Goal: Task Accomplishment & Management: Complete application form

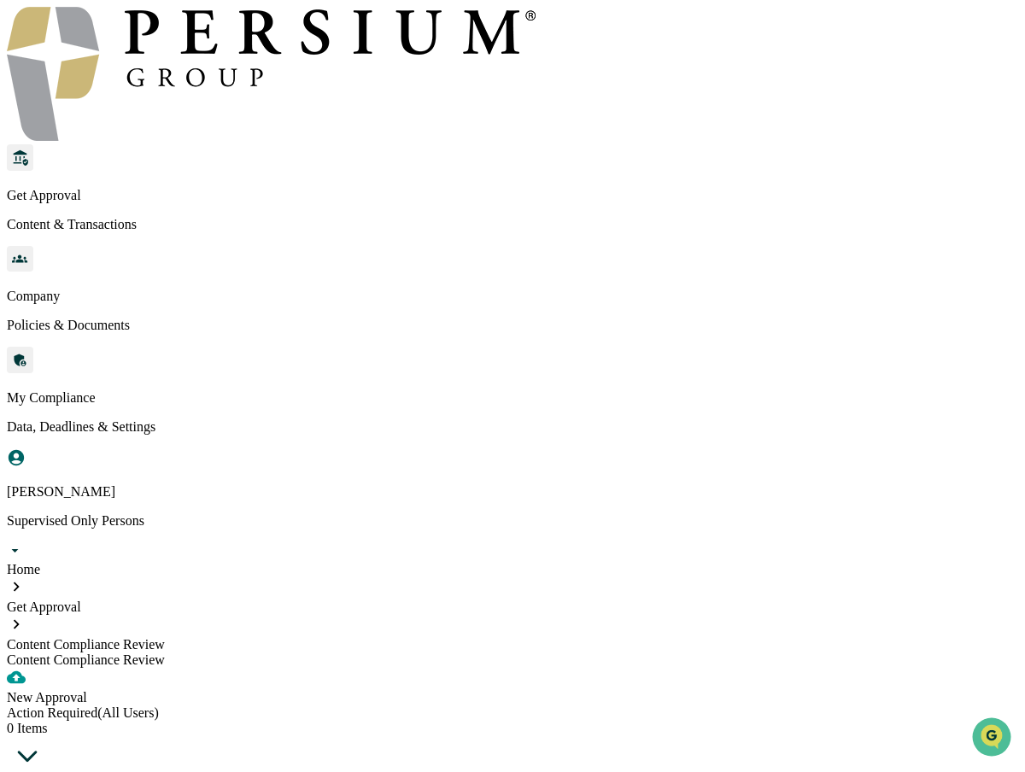
click at [173, 690] on div "New Approval" at bounding box center [512, 697] width 1011 height 15
click at [266, 705] on div "Action Required (All Users) 1 Item" at bounding box center [512, 742] width 1011 height 75
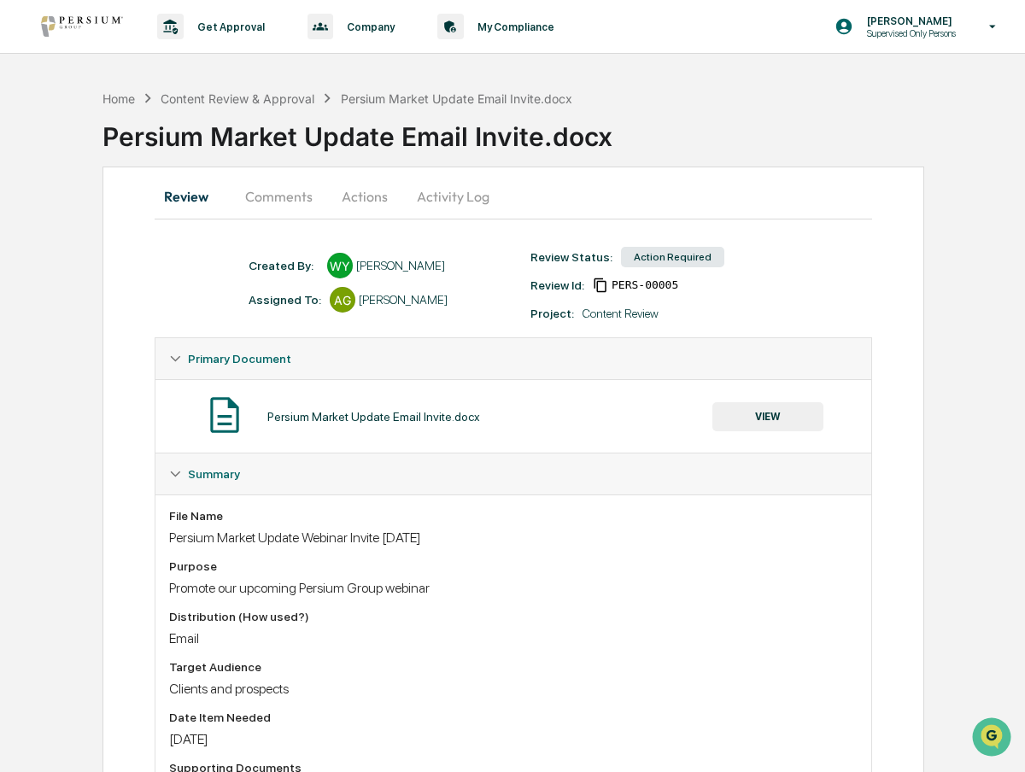
click at [385, 202] on button "Actions" at bounding box center [364, 196] width 77 height 41
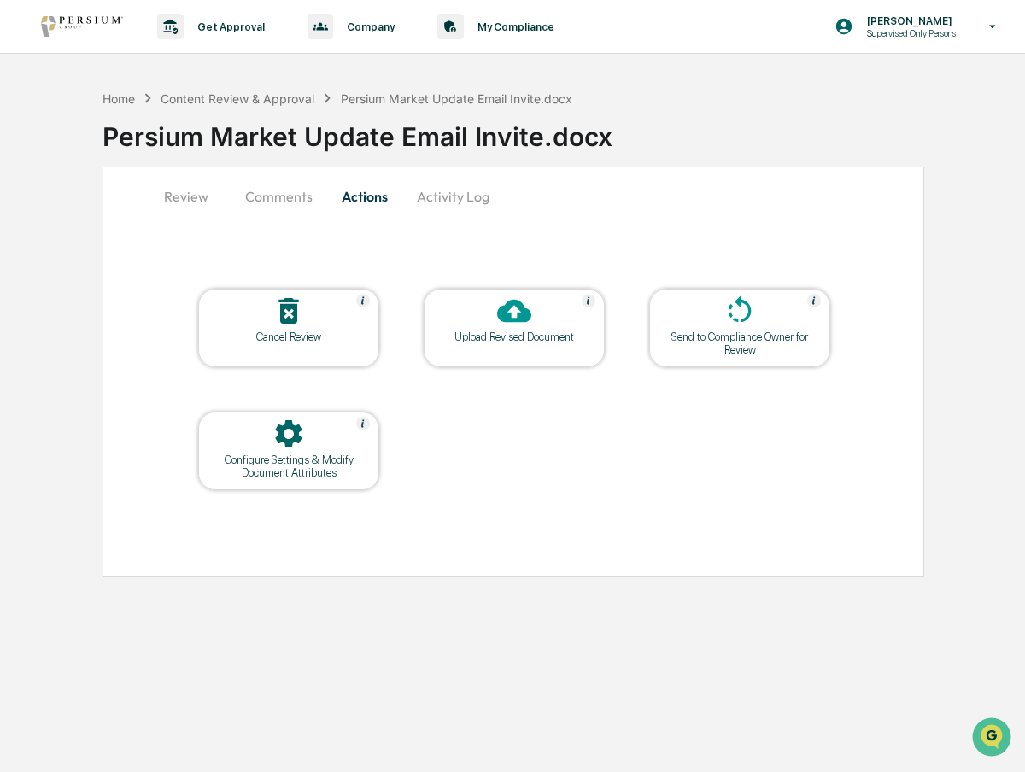
click at [490, 319] on div at bounding box center [514, 312] width 171 height 37
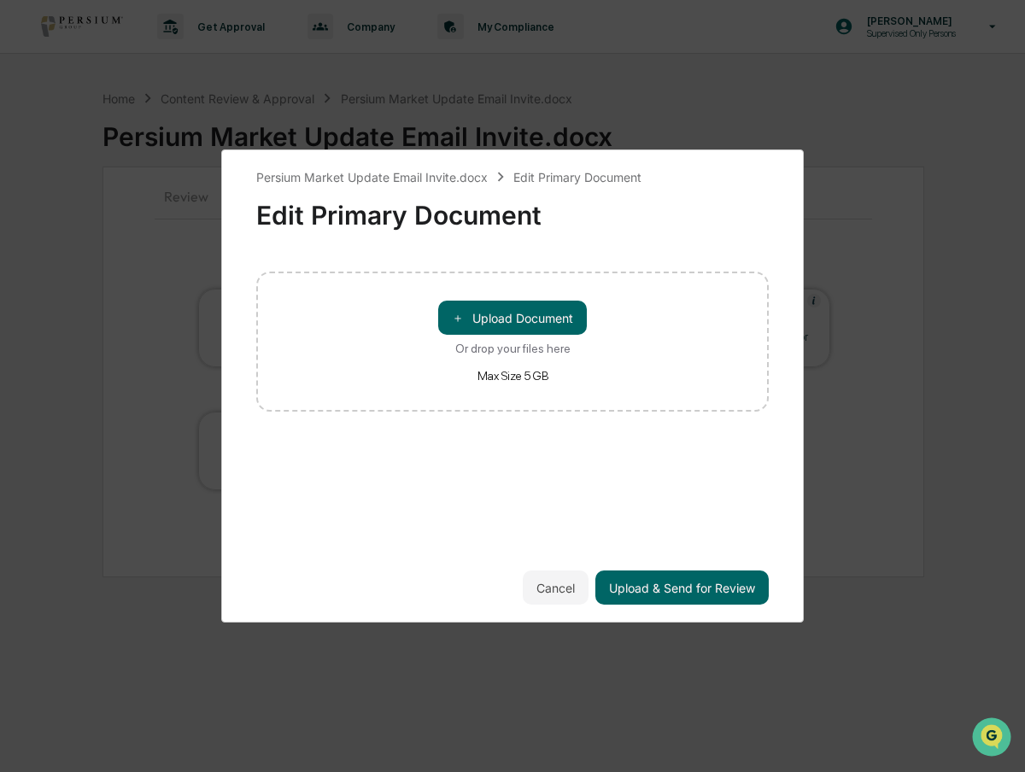
click at [490, 319] on button "＋ Upload Document" at bounding box center [512, 318] width 149 height 34
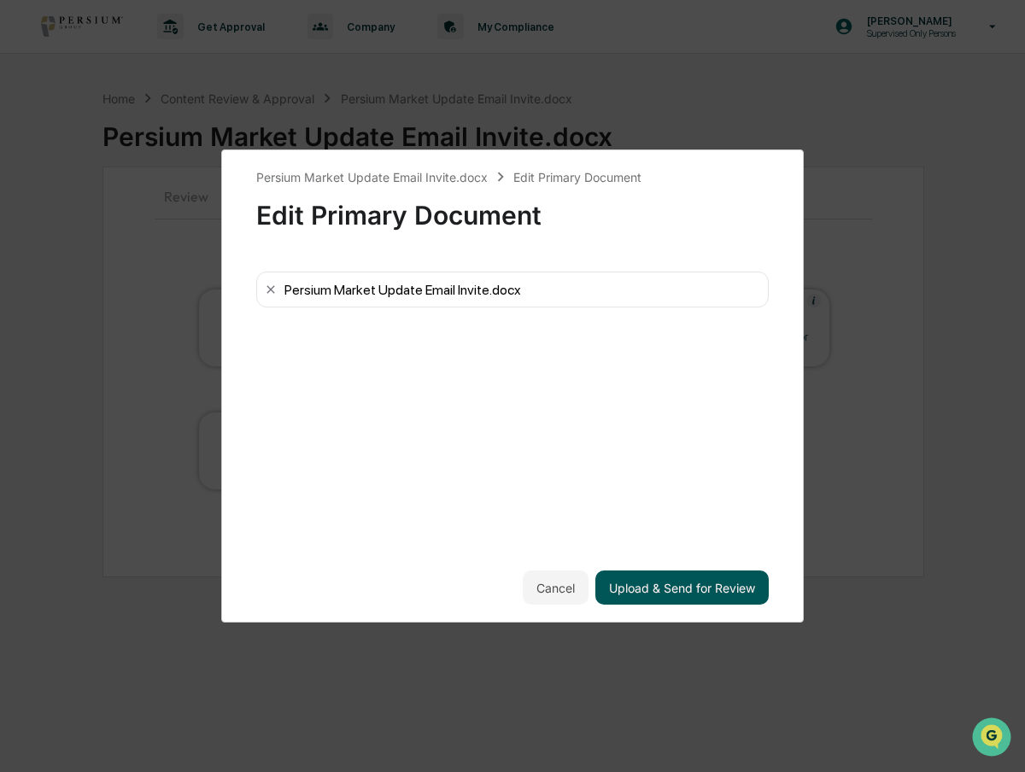
click at [729, 574] on button "Upload & Send for Review" at bounding box center [681, 587] width 173 height 34
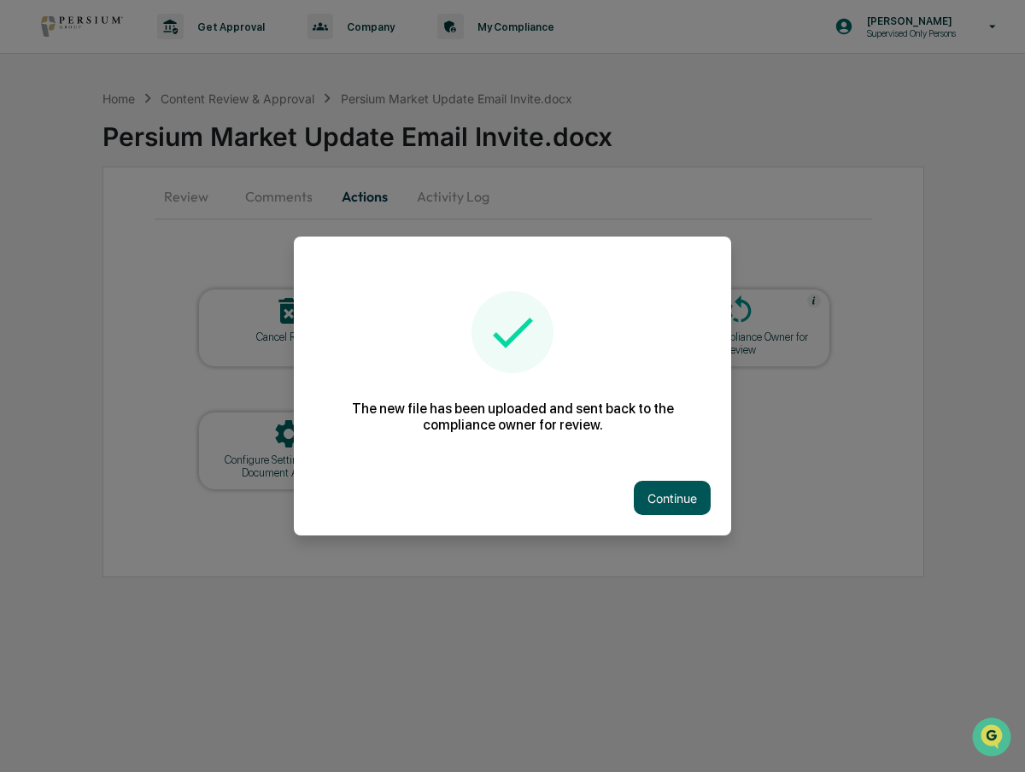
click at [693, 489] on button "Continue" at bounding box center [672, 498] width 77 height 34
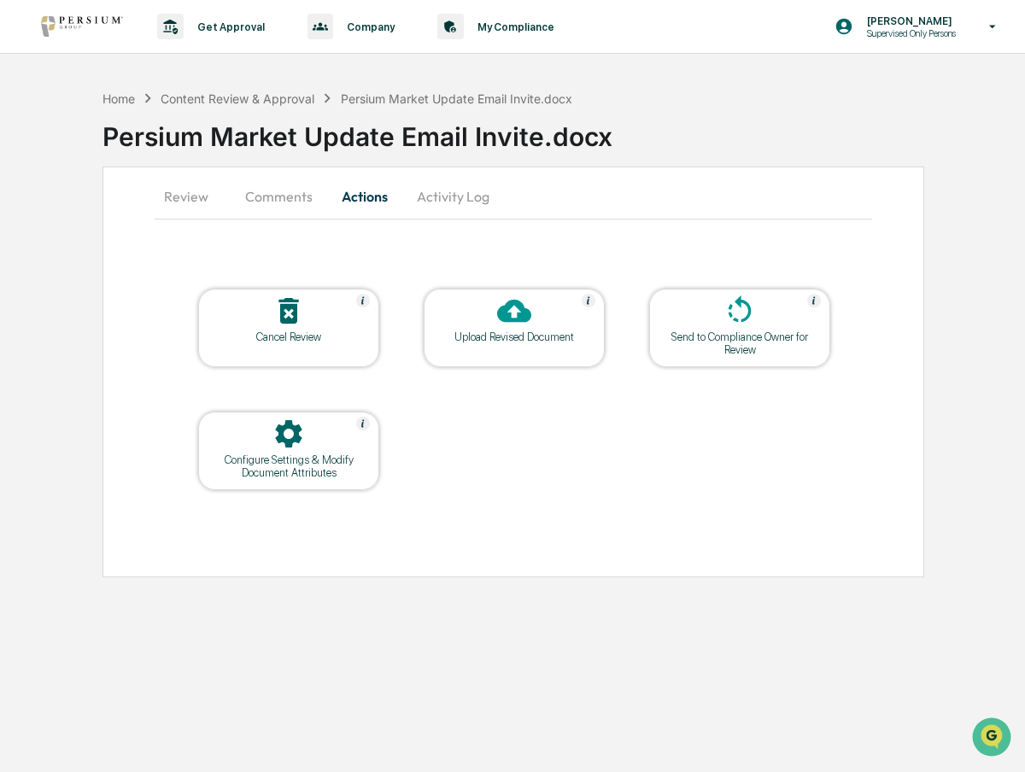
click at [728, 346] on div "Send to Compliance Owner for Review" at bounding box center [740, 343] width 154 height 26
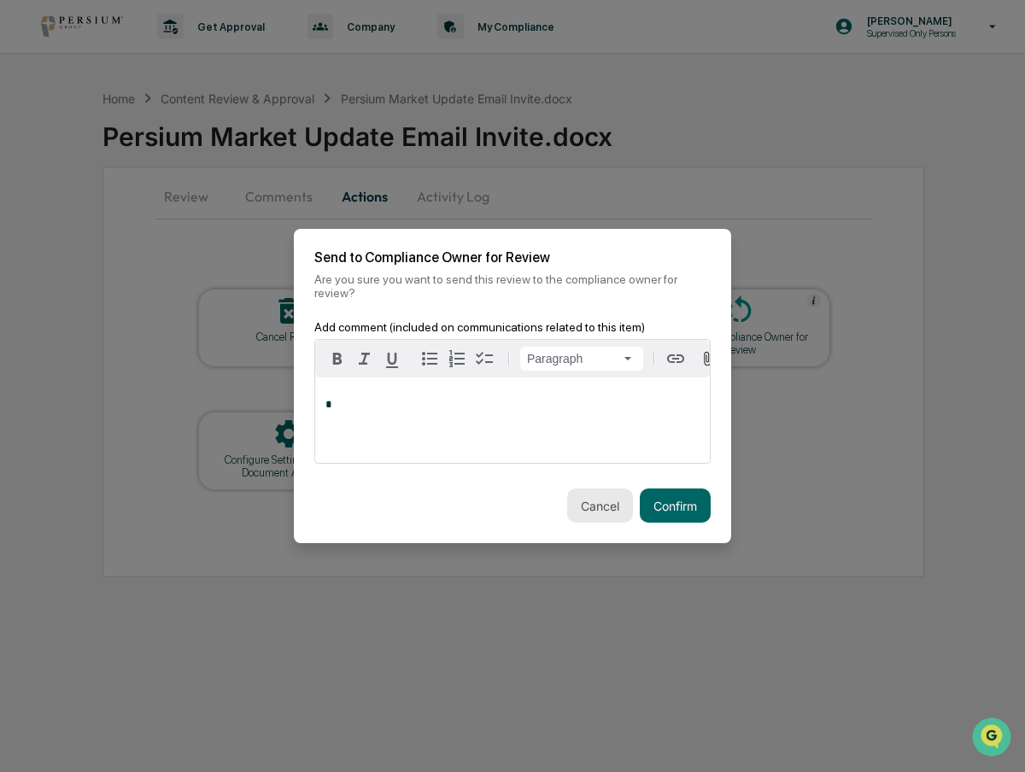
click at [596, 494] on button "Cancel" at bounding box center [600, 505] width 66 height 34
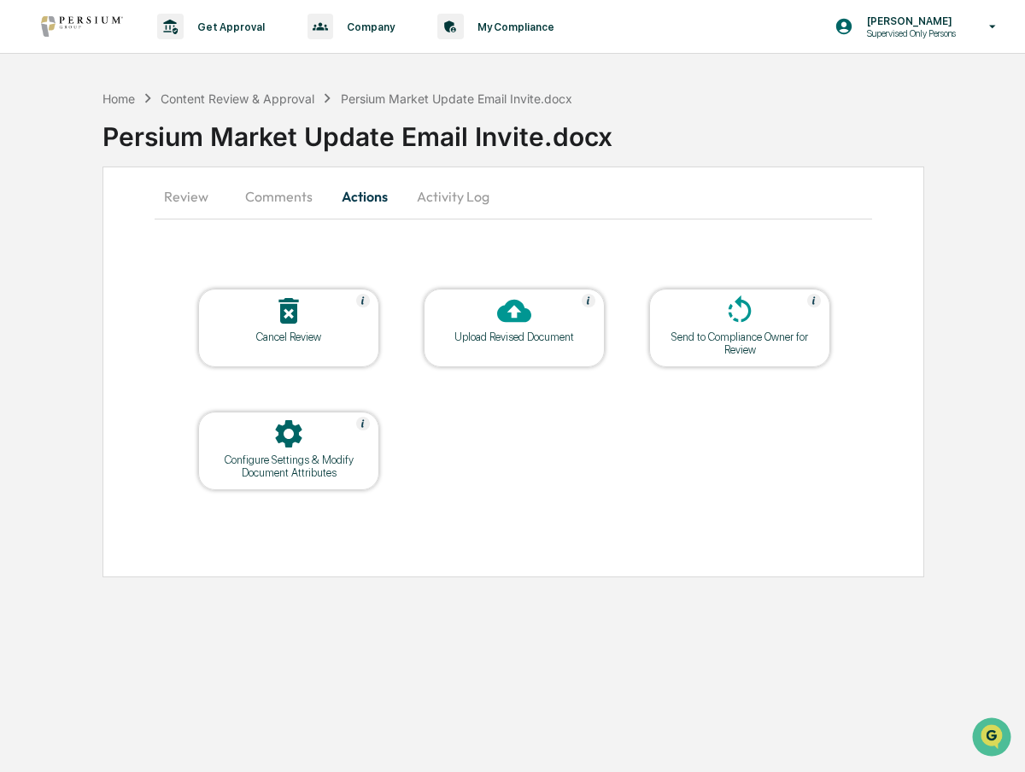
click at [210, 203] on button "Review" at bounding box center [193, 196] width 77 height 41
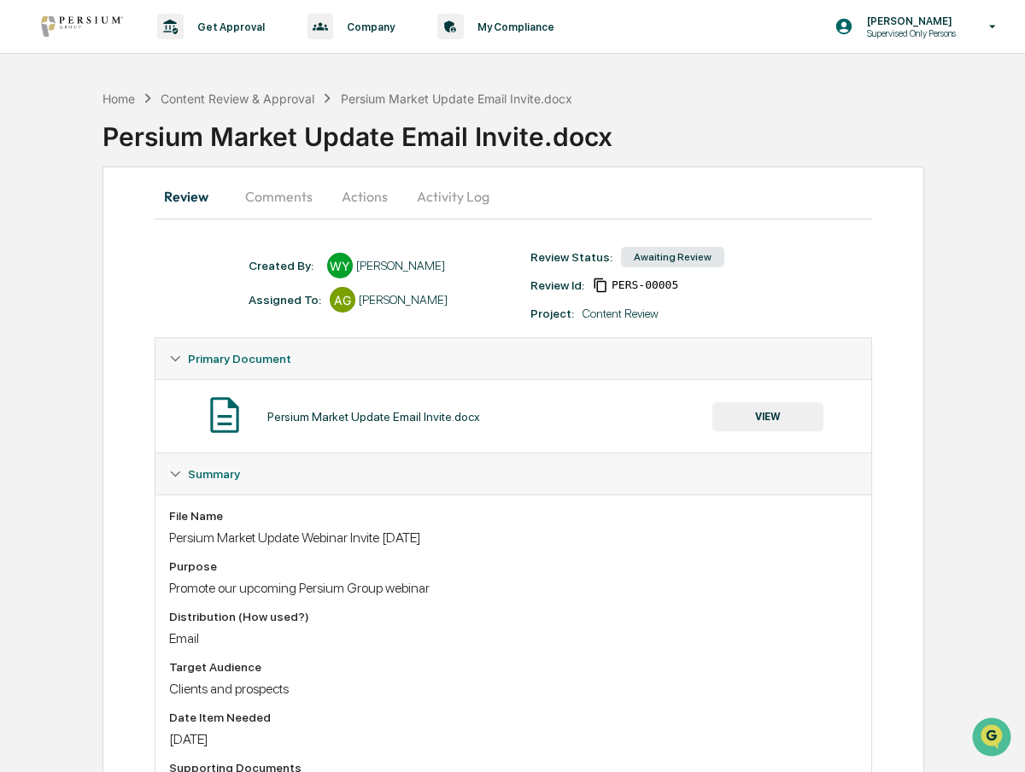
click at [293, 200] on button "Comments" at bounding box center [278, 196] width 95 height 41
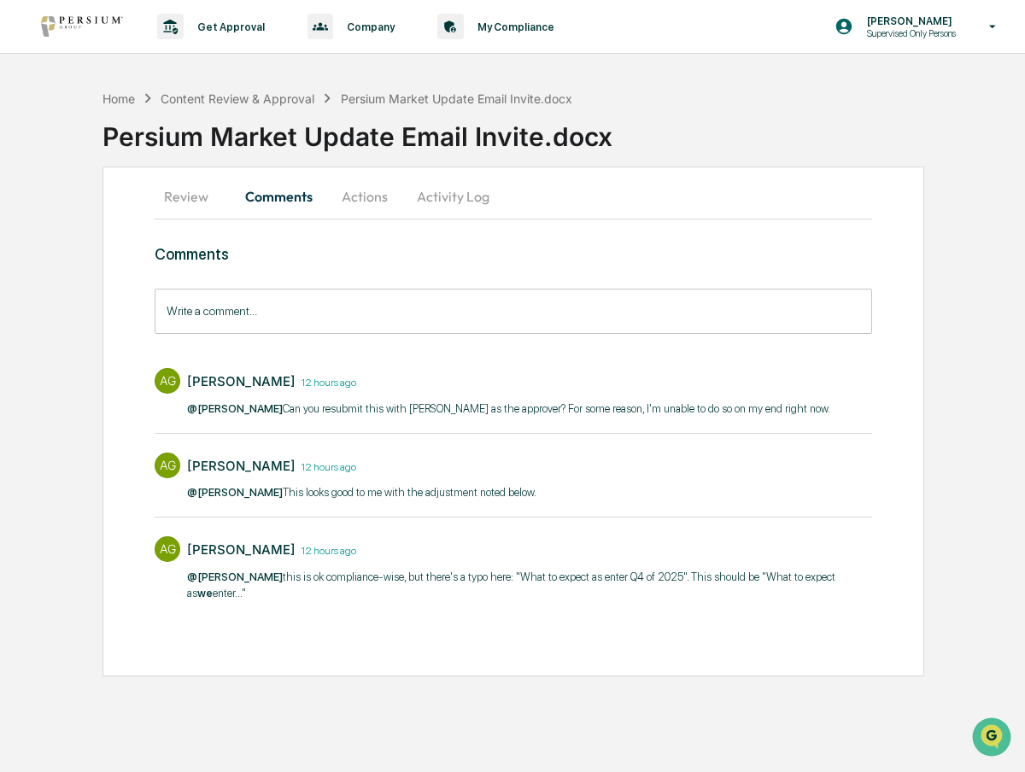
click at [224, 203] on button "Review" at bounding box center [193, 196] width 77 height 41
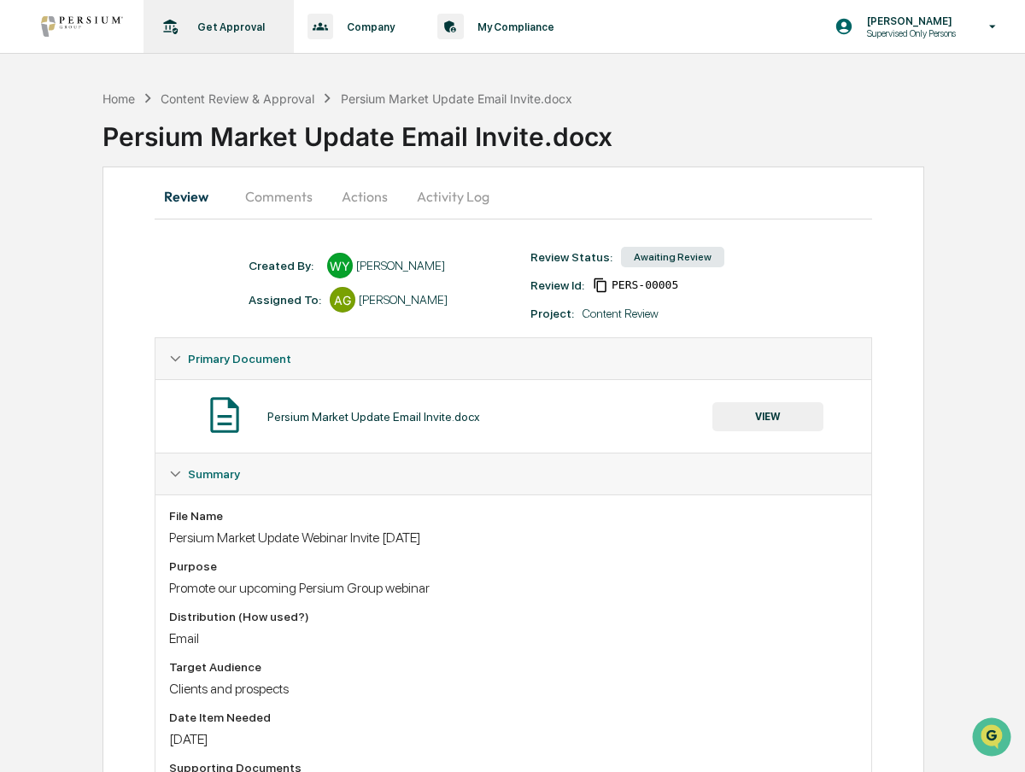
click at [229, 36] on div "Get Approval Content & Transactions" at bounding box center [216, 26] width 133 height 53
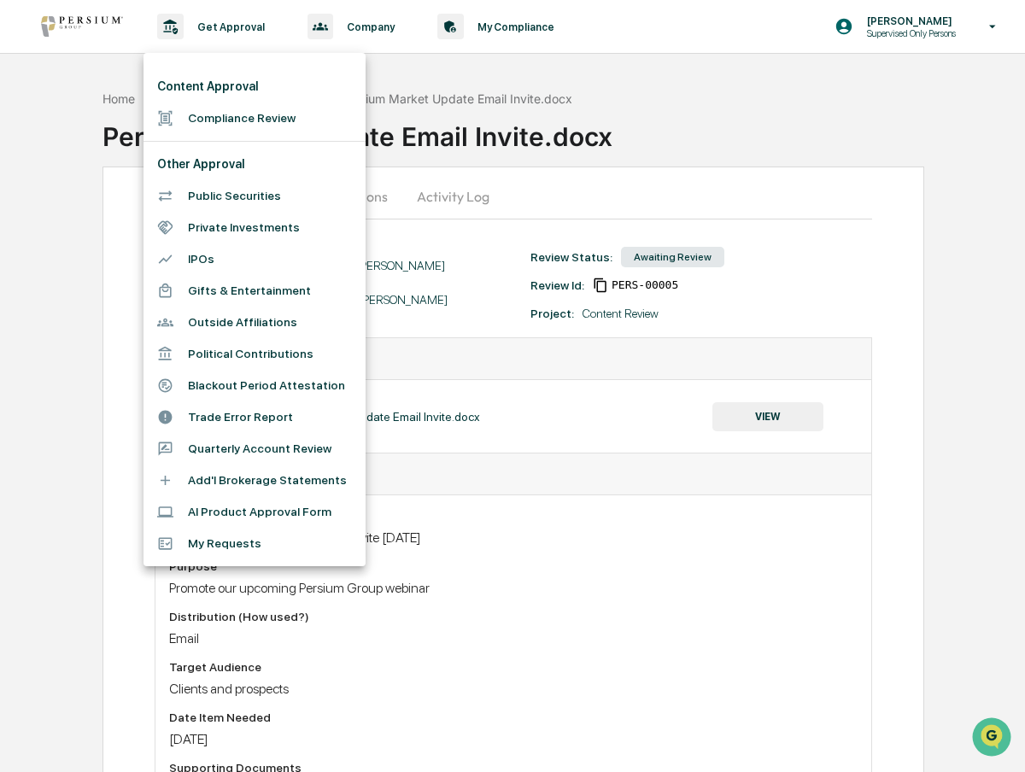
click at [220, 117] on li "Compliance Review" at bounding box center [254, 118] width 222 height 32
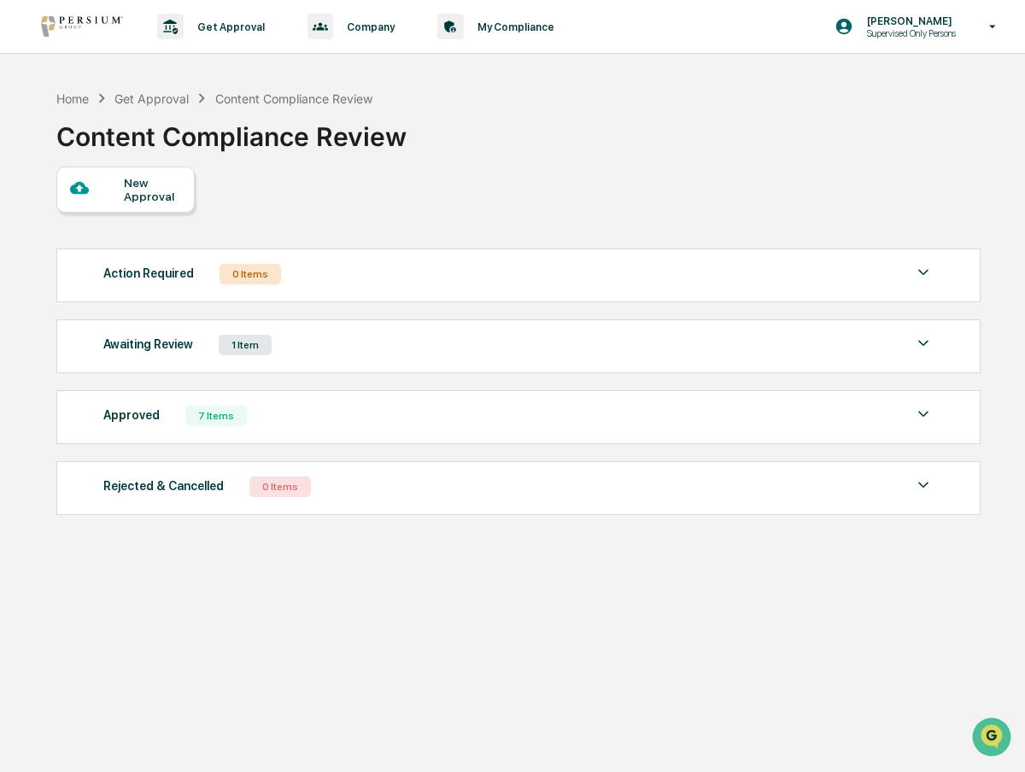
click at [143, 205] on div "New Approval" at bounding box center [125, 190] width 138 height 46
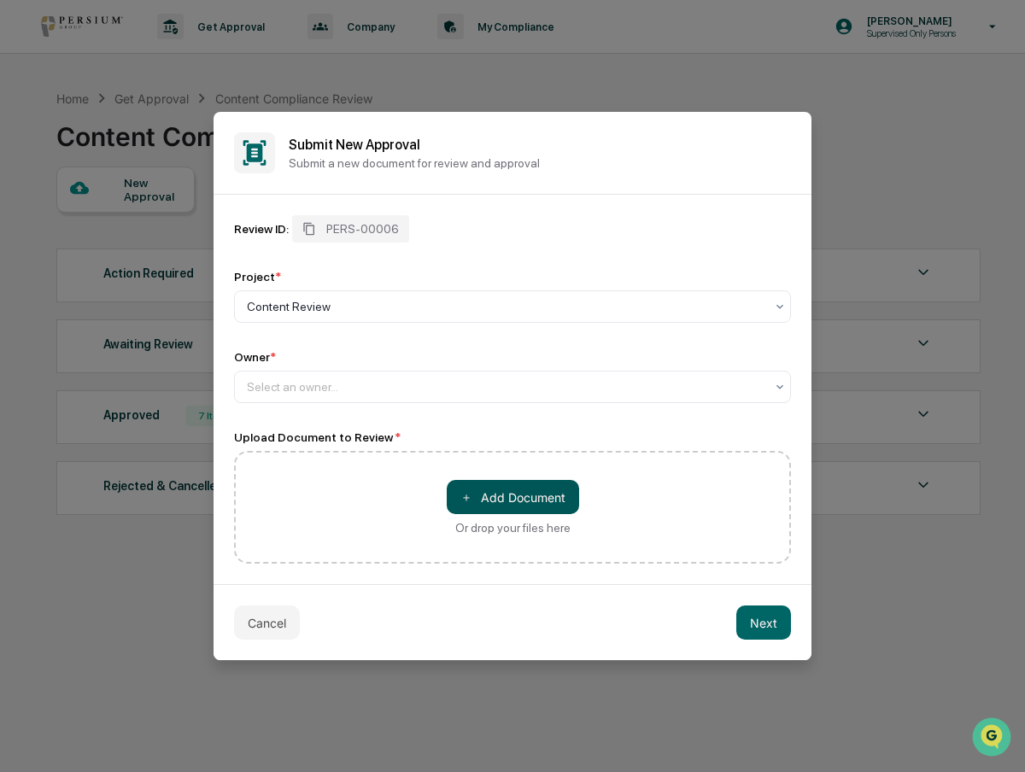
click at [480, 490] on button "＋ Add Document" at bounding box center [513, 497] width 132 height 34
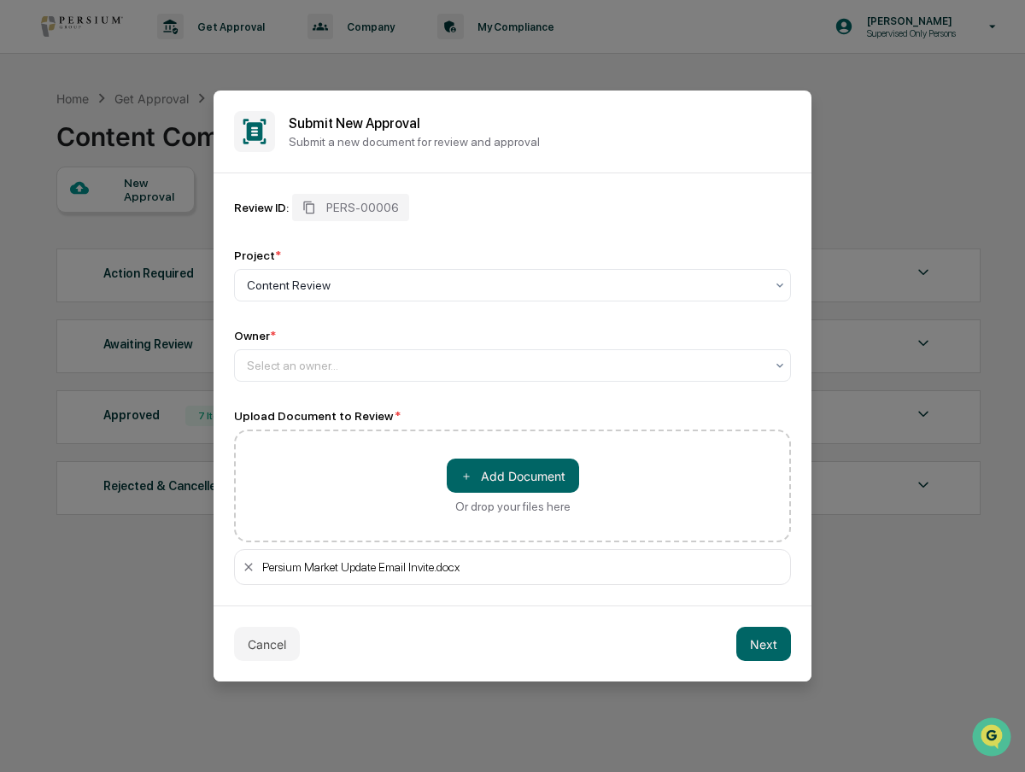
click at [388, 566] on div "Persium Market Update Email Invite.docx" at bounding box center [522, 567] width 521 height 14
click at [247, 572] on icon at bounding box center [249, 567] width 14 height 14
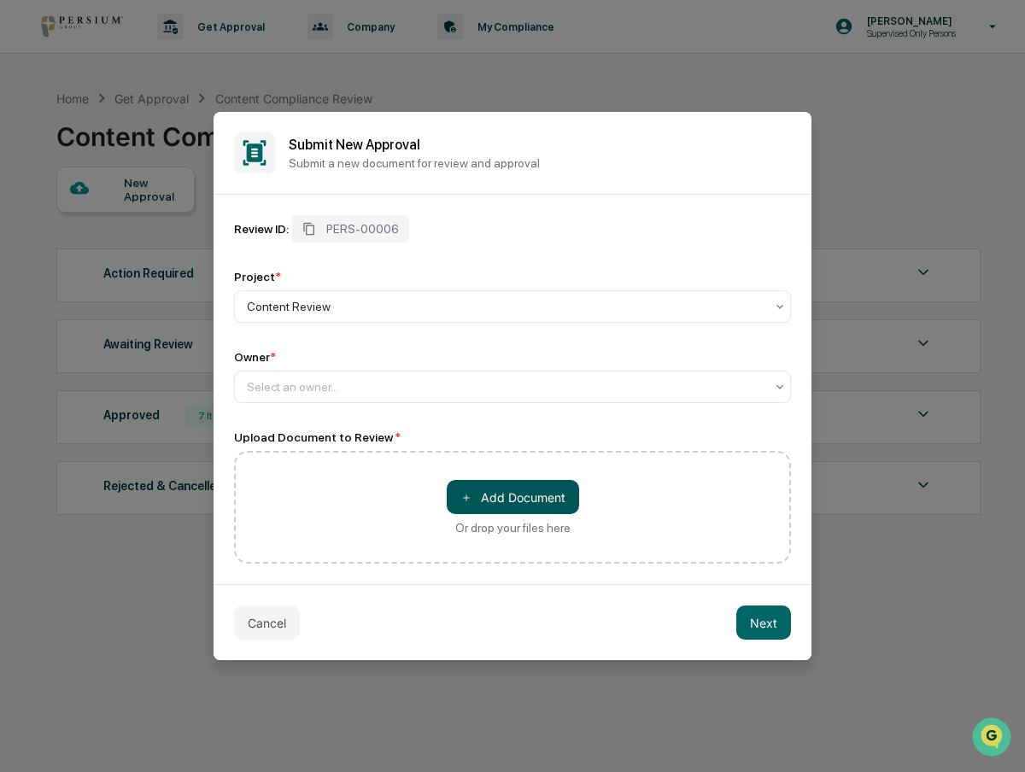
click at [493, 493] on button "＋ Add Document" at bounding box center [513, 497] width 132 height 34
click at [502, 390] on div at bounding box center [506, 386] width 518 height 17
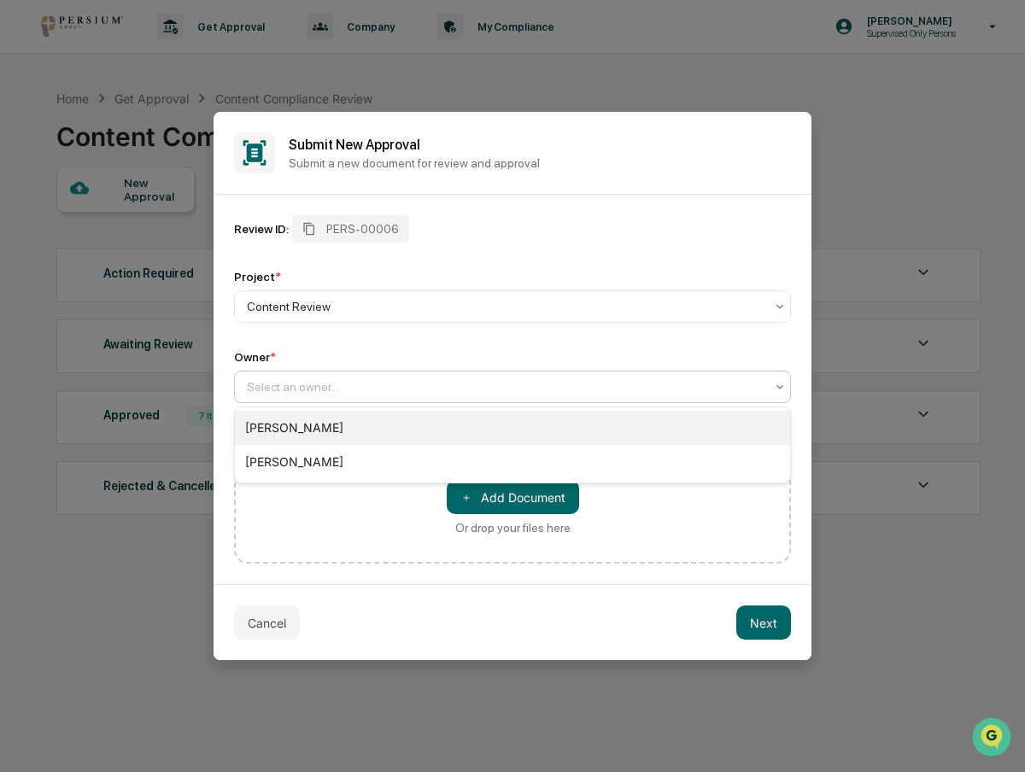
click at [494, 429] on div "[PERSON_NAME]" at bounding box center [512, 428] width 555 height 34
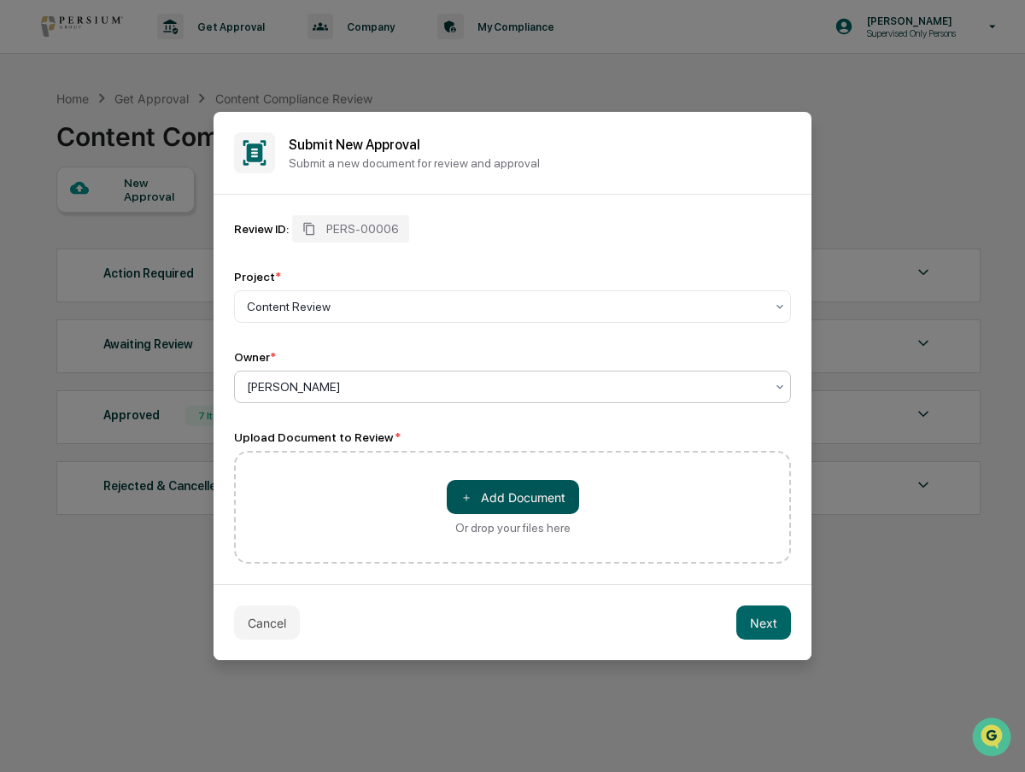
click at [546, 488] on button "＋ Add Document" at bounding box center [513, 497] width 132 height 34
click at [763, 613] on button "Next" at bounding box center [763, 622] width 55 height 34
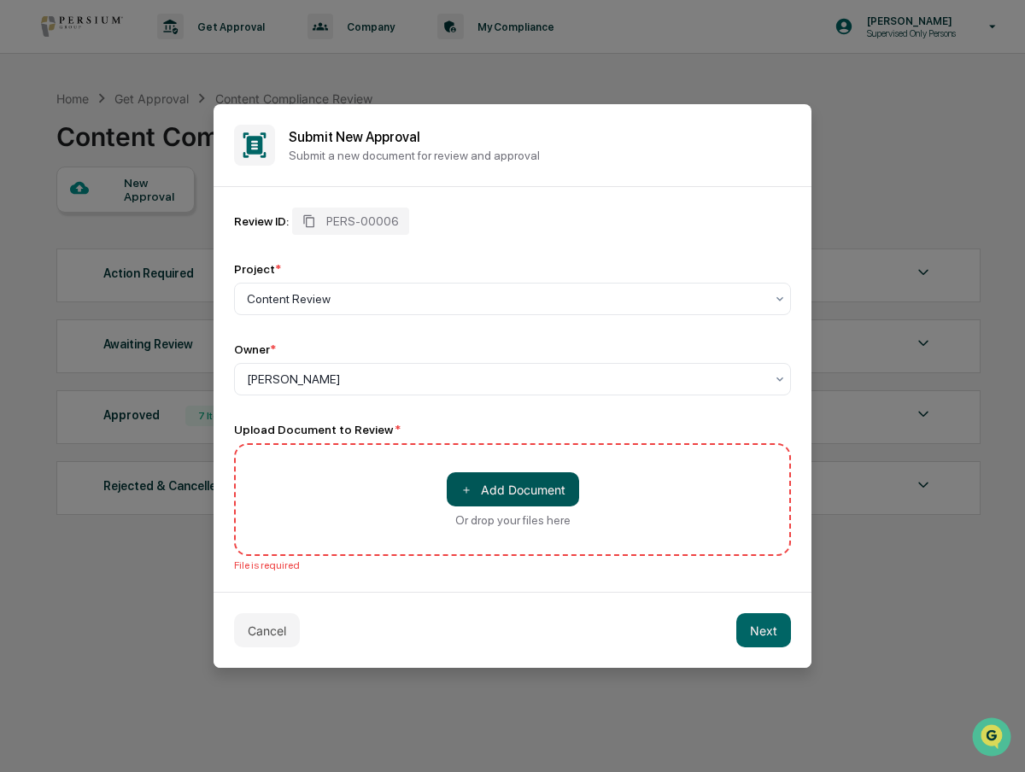
click at [523, 481] on button "＋ Add Document" at bounding box center [513, 489] width 132 height 34
click at [568, 491] on button "＋ Add Document" at bounding box center [513, 489] width 132 height 34
click at [278, 620] on button "Cancel" at bounding box center [267, 630] width 66 height 34
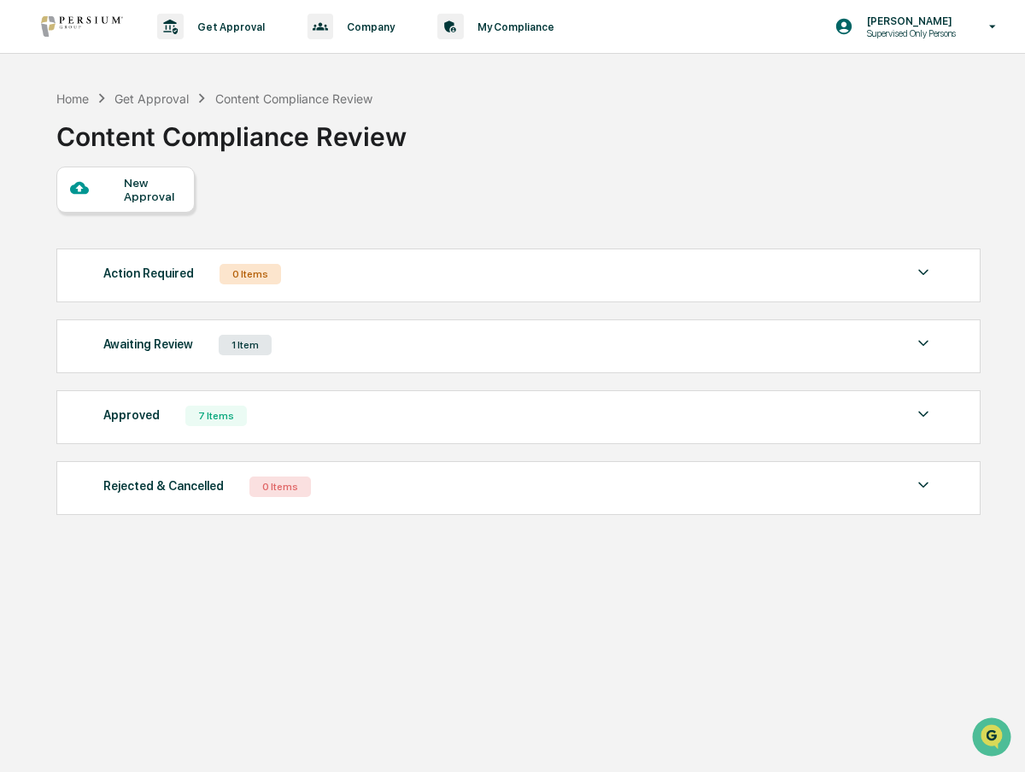
click at [127, 197] on div "New Approval" at bounding box center [152, 189] width 57 height 27
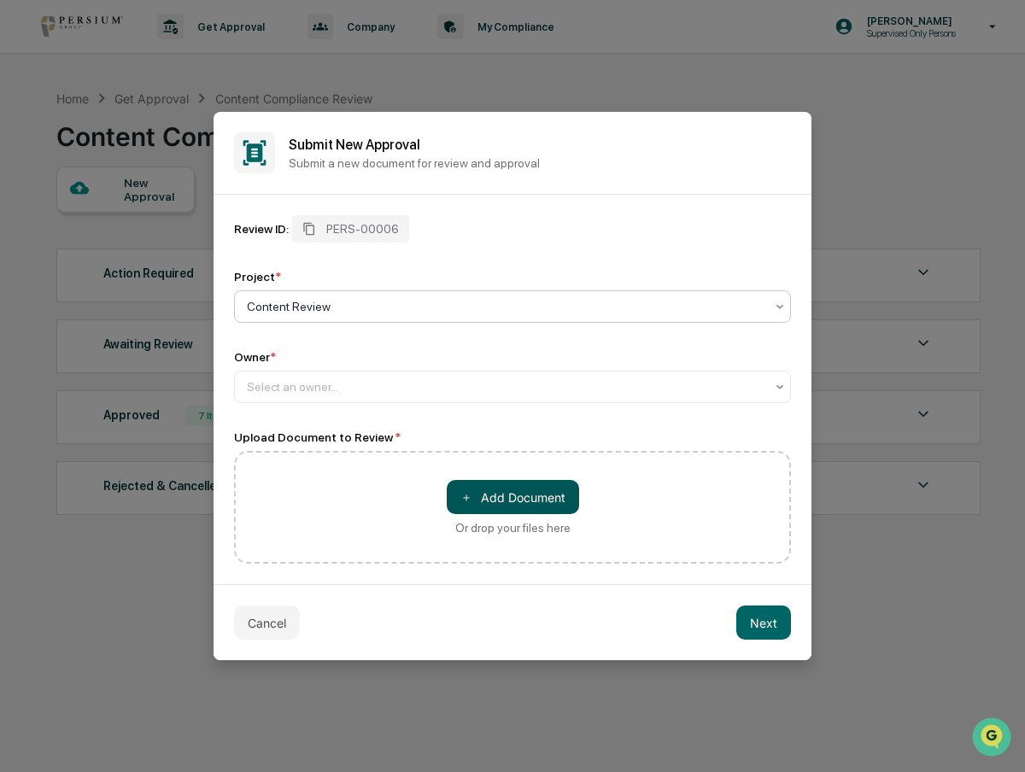
click at [483, 505] on button "＋ Add Document" at bounding box center [513, 497] width 132 height 34
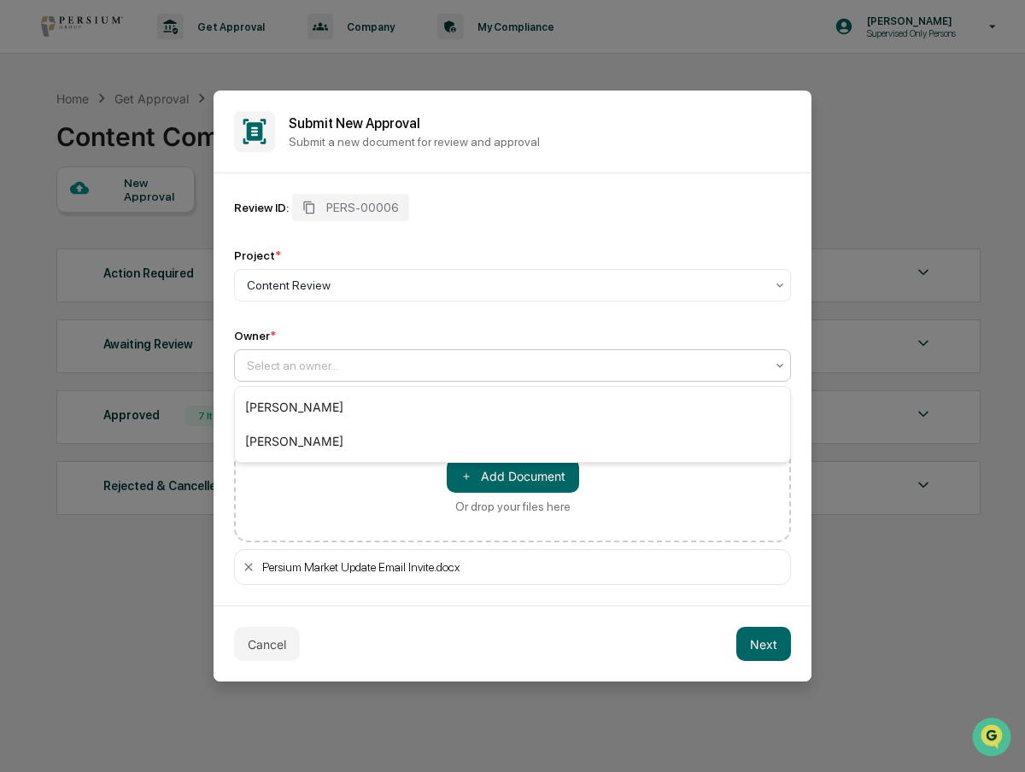
click at [482, 372] on div at bounding box center [506, 365] width 518 height 17
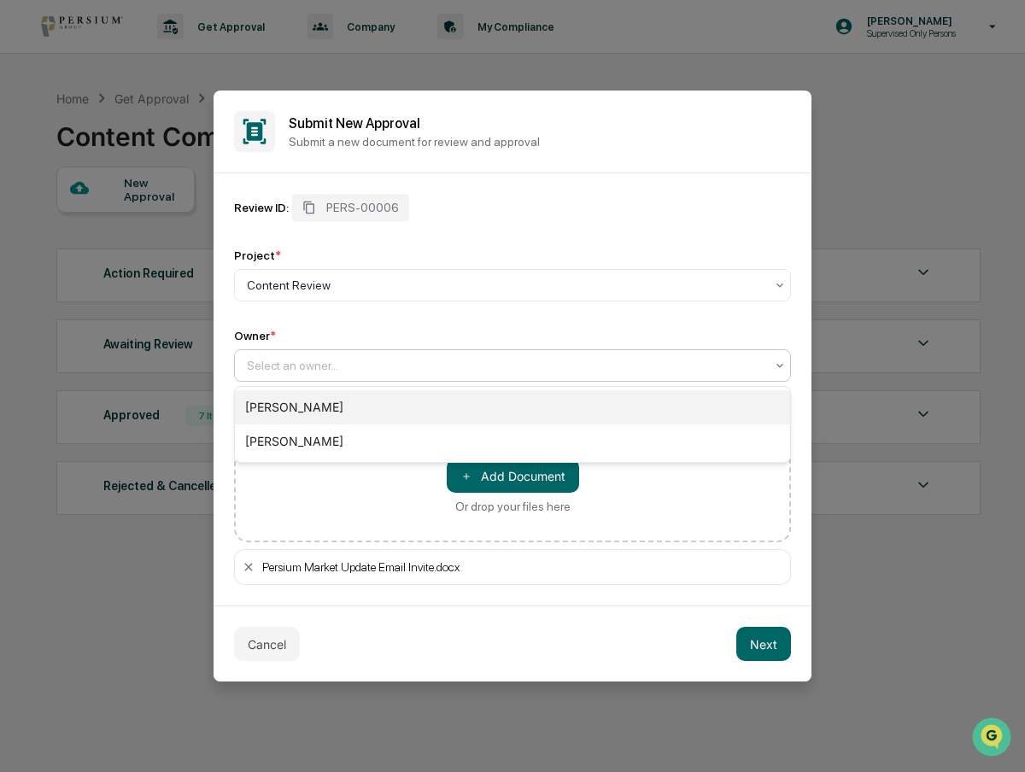
click at [470, 408] on div "[PERSON_NAME]" at bounding box center [512, 407] width 555 height 34
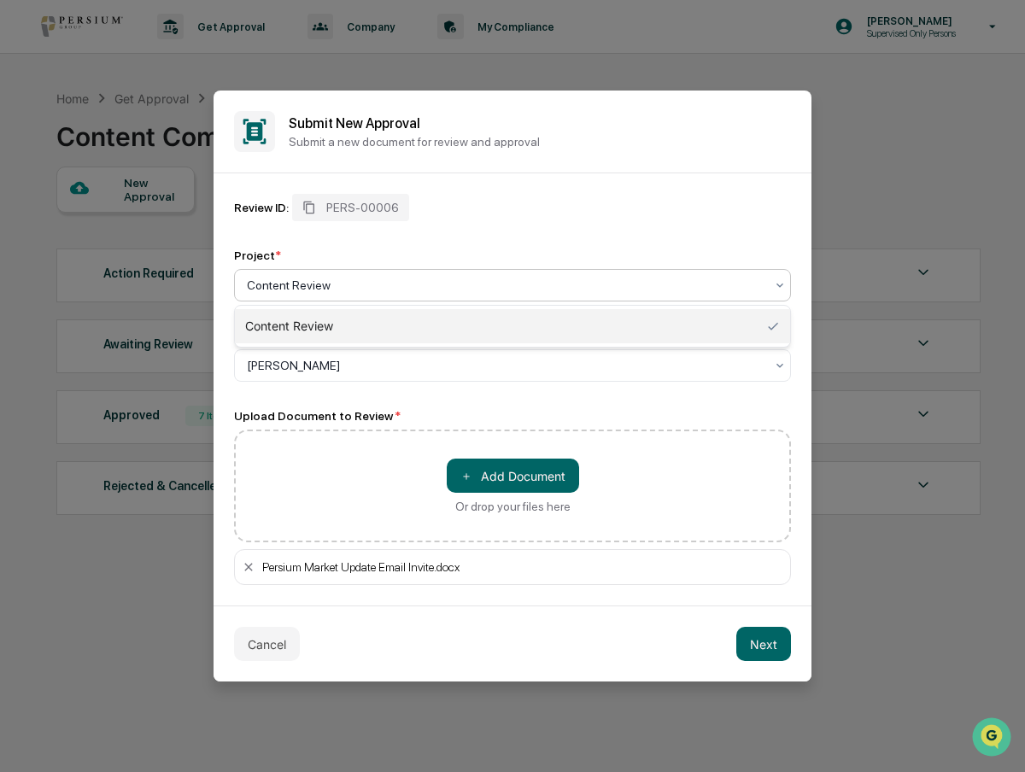
drag, startPoint x: 458, startPoint y: 290, endPoint x: 424, endPoint y: 285, distance: 33.6
click at [424, 285] on div at bounding box center [506, 285] width 518 height 17
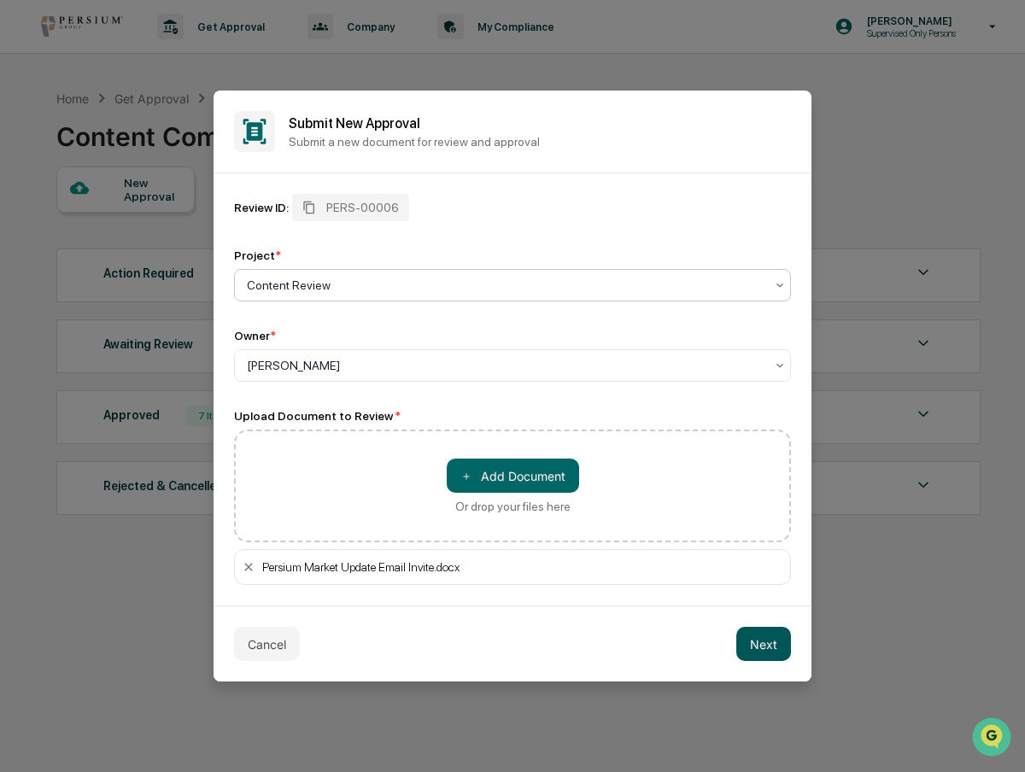
click at [755, 633] on button "Next" at bounding box center [763, 644] width 55 height 34
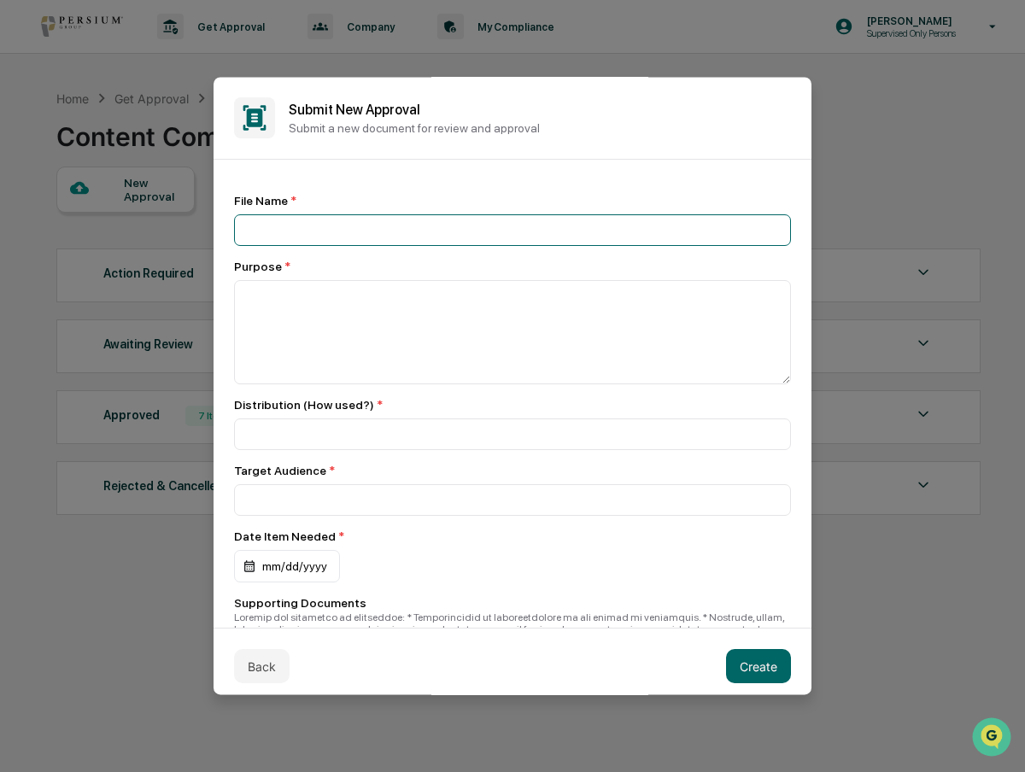
click at [440, 237] on input at bounding box center [512, 230] width 557 height 32
type input "**********"
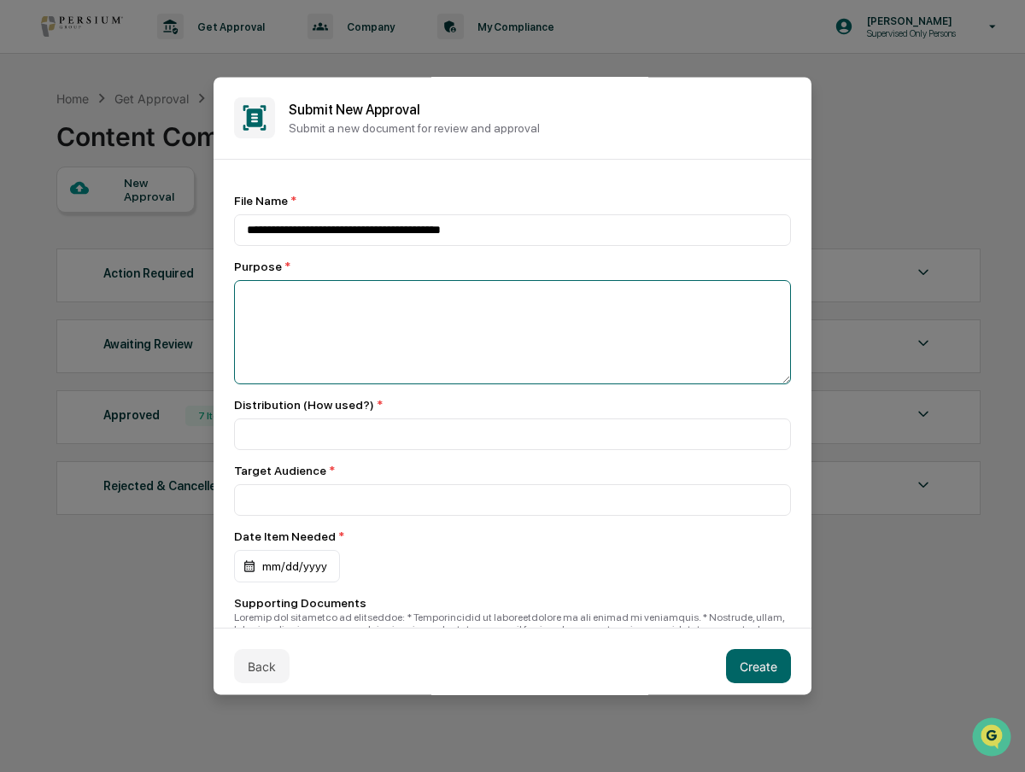
click at [360, 325] on textarea at bounding box center [512, 332] width 557 height 104
type textarea "**********"
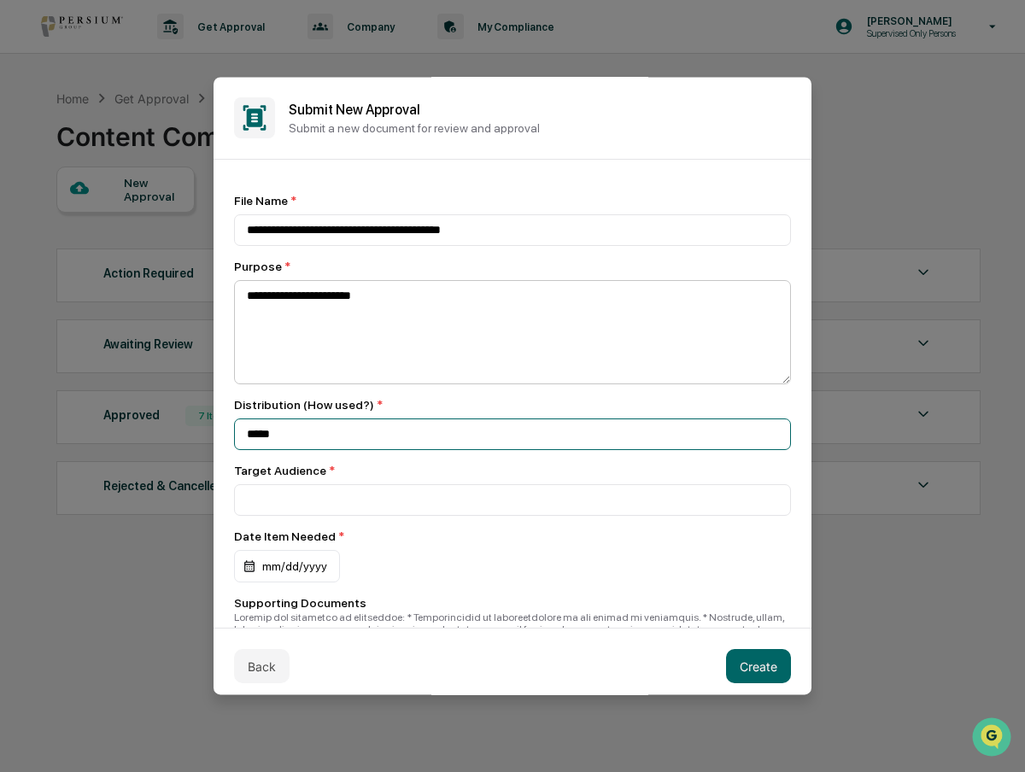
type input "*****"
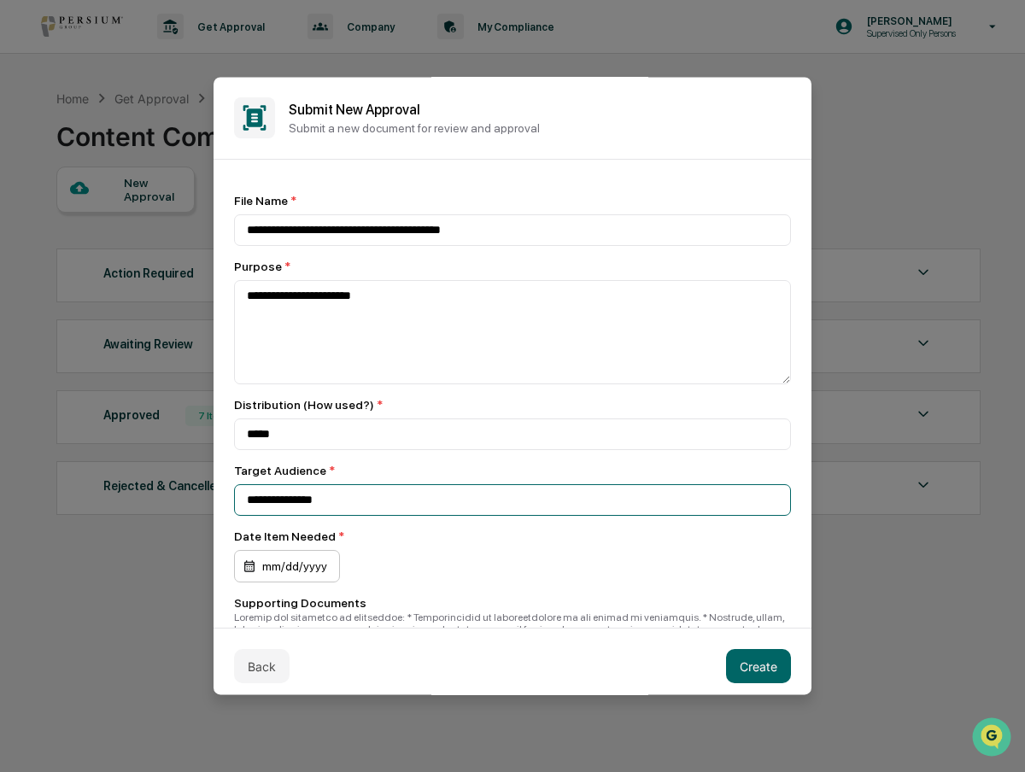
type input "**********"
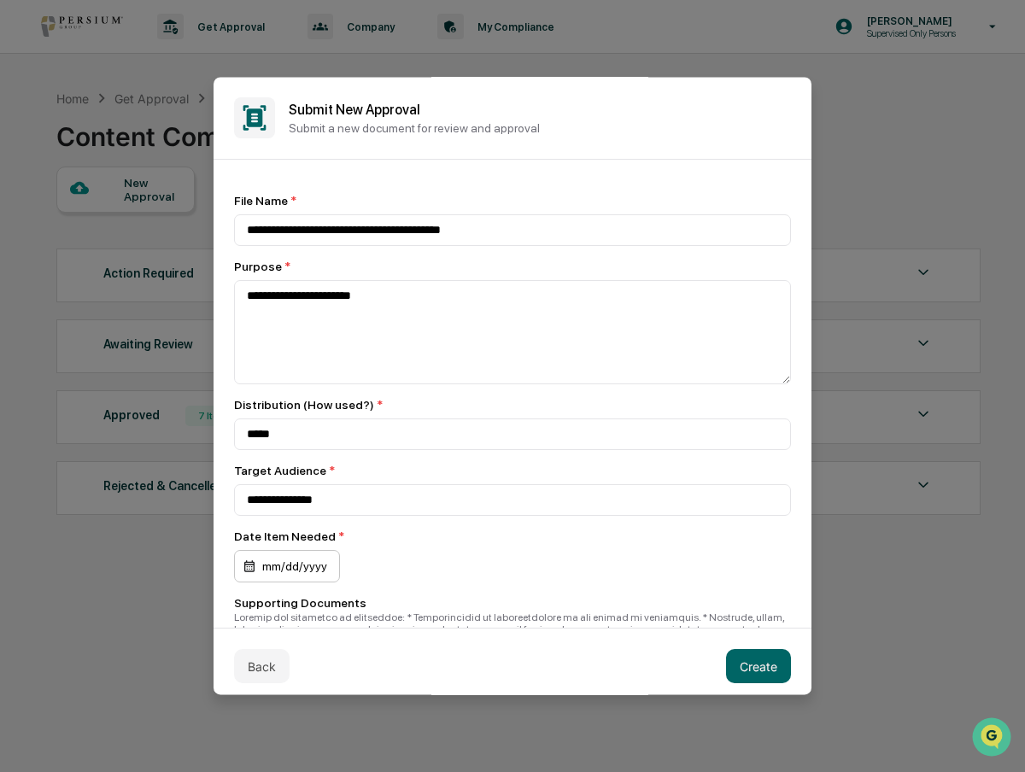
click at [289, 574] on div "mm/dd/yyyy" at bounding box center [287, 566] width 106 height 32
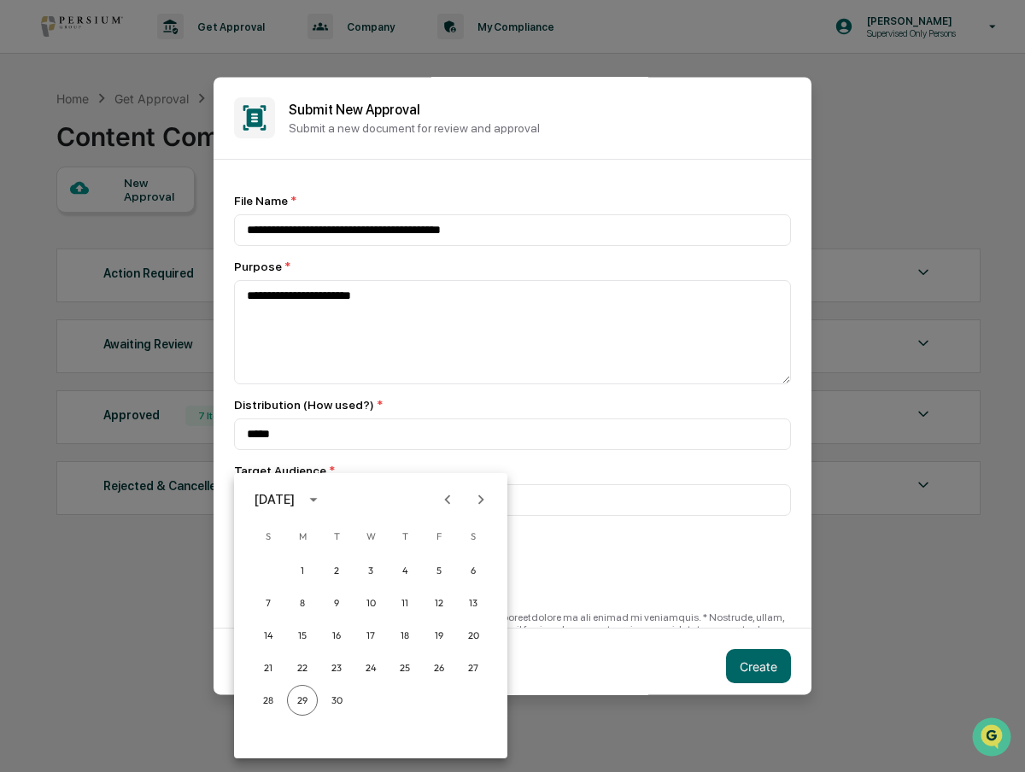
click at [479, 502] on icon "Next month" at bounding box center [481, 498] width 6 height 9
click at [410, 575] on button "2" at bounding box center [405, 570] width 31 height 31
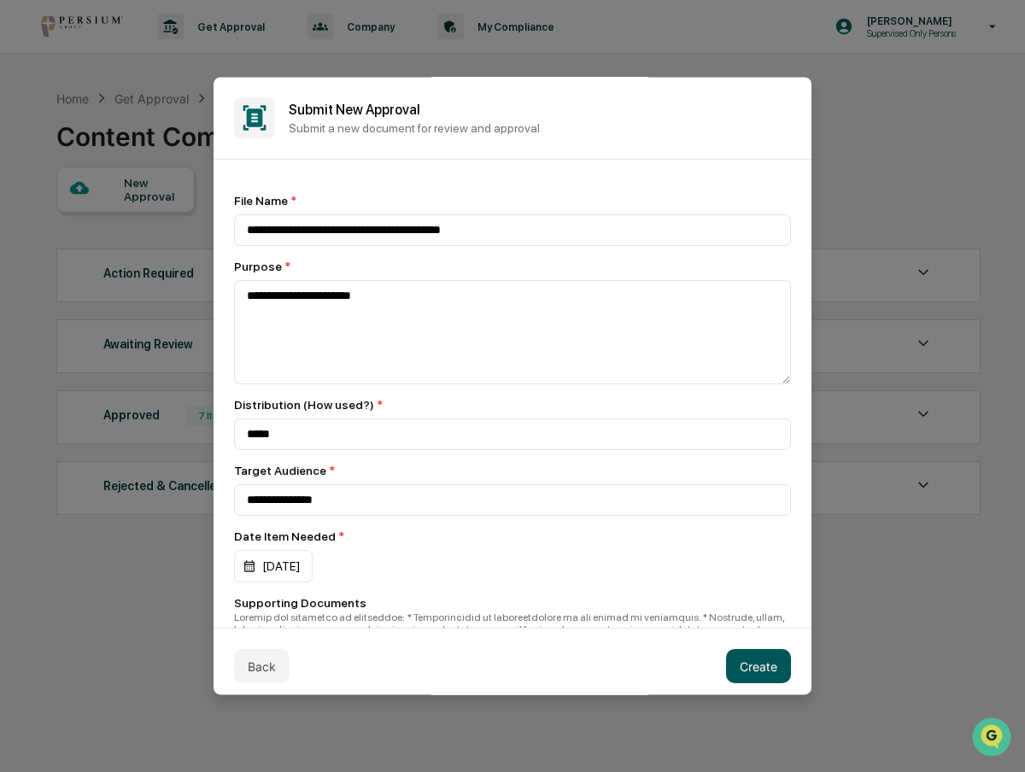
click at [735, 666] on button "Create" at bounding box center [758, 666] width 65 height 34
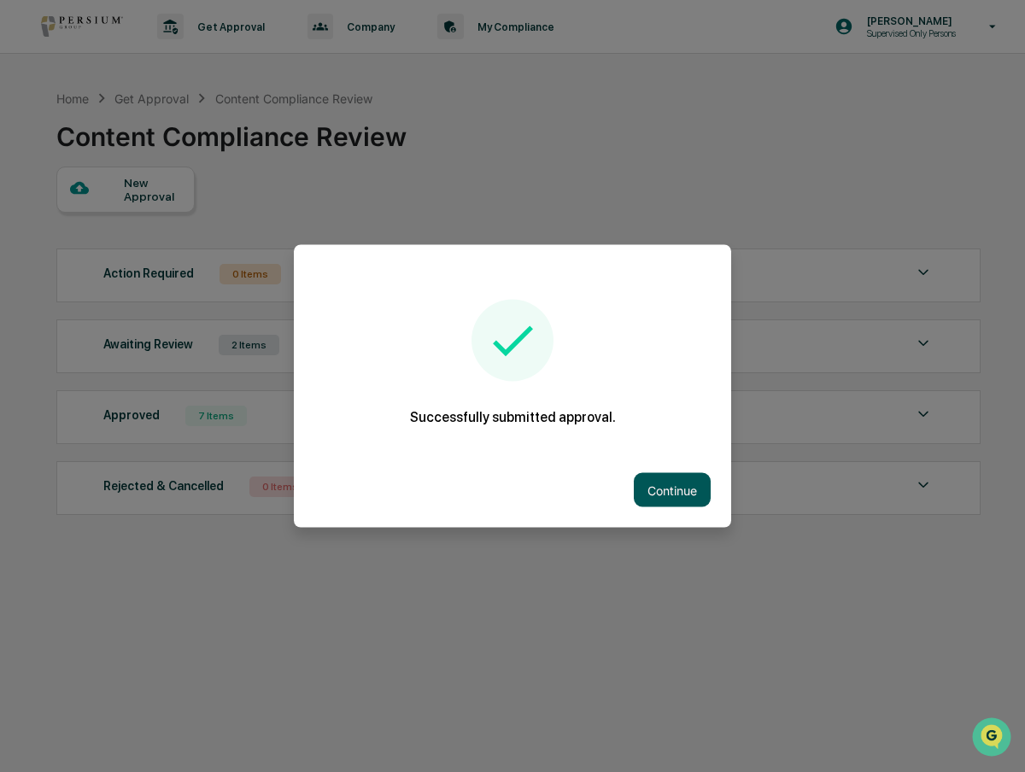
click at [678, 494] on button "Continue" at bounding box center [672, 490] width 77 height 34
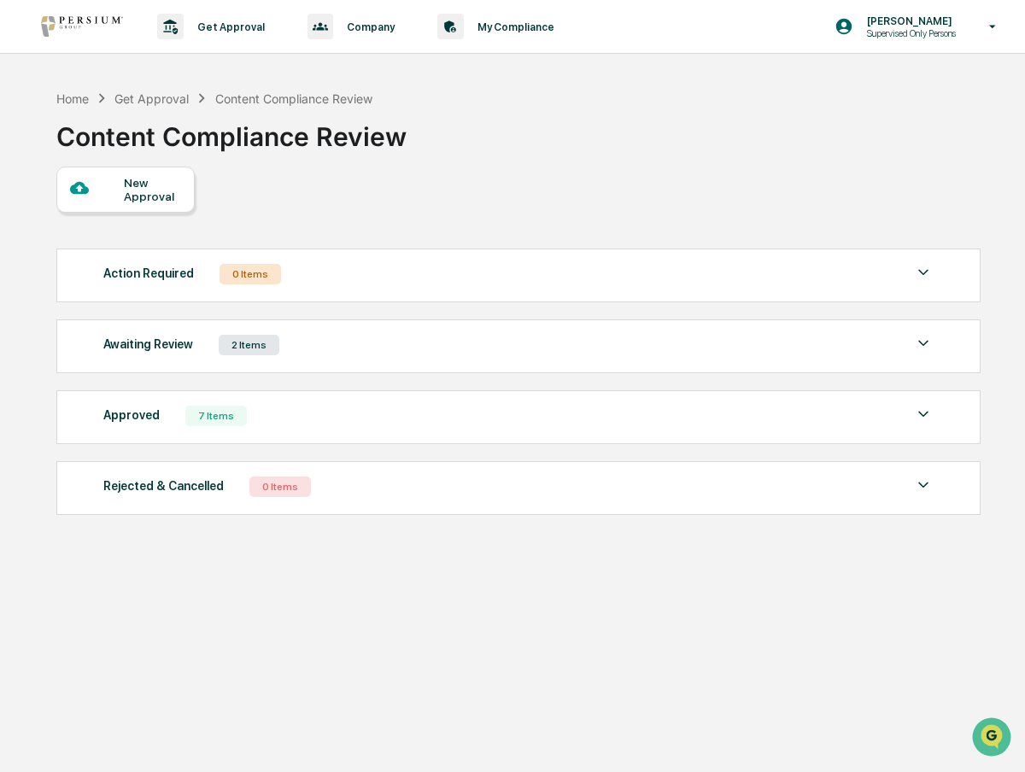
click at [328, 339] on div "Awaiting Review 2 Items" at bounding box center [518, 345] width 830 height 24
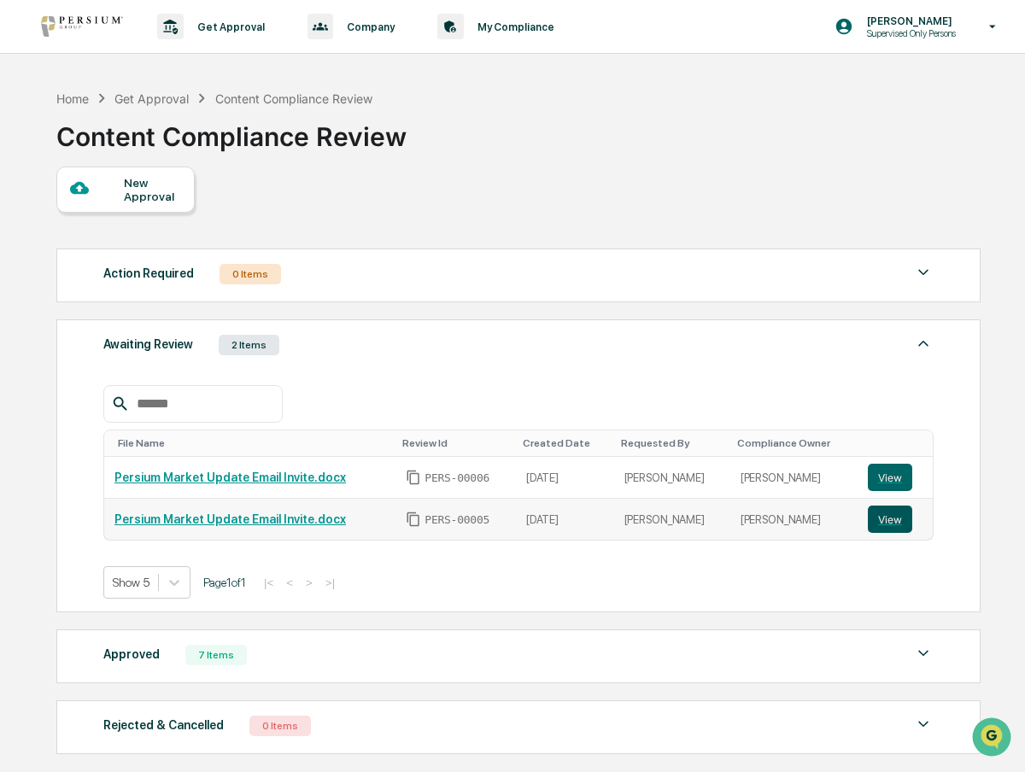
click at [880, 521] on button "View" at bounding box center [890, 519] width 44 height 27
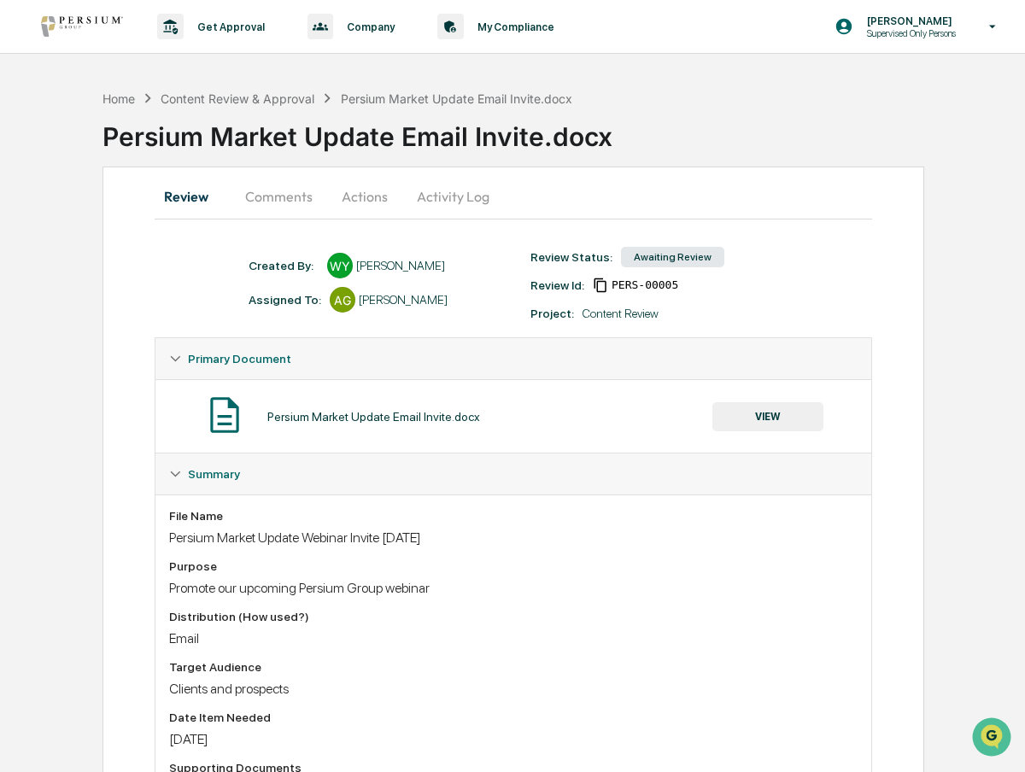
click at [305, 202] on button "Comments" at bounding box center [278, 196] width 95 height 41
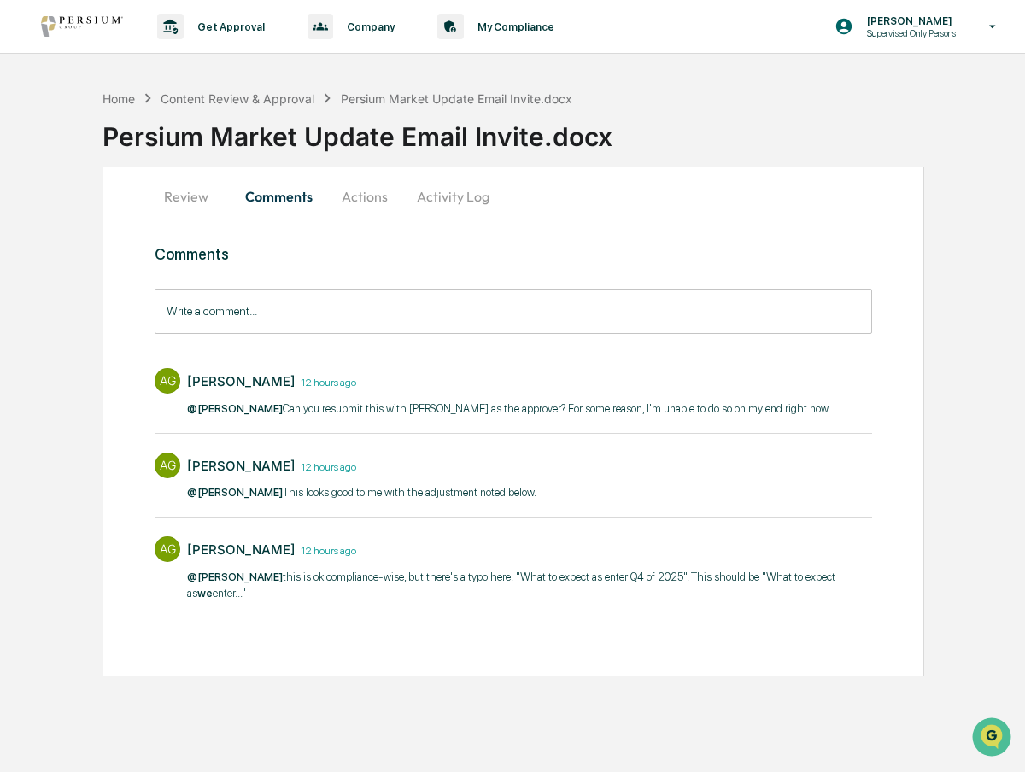
click at [328, 313] on input "Write a comment..." at bounding box center [513, 311] width 717 height 45
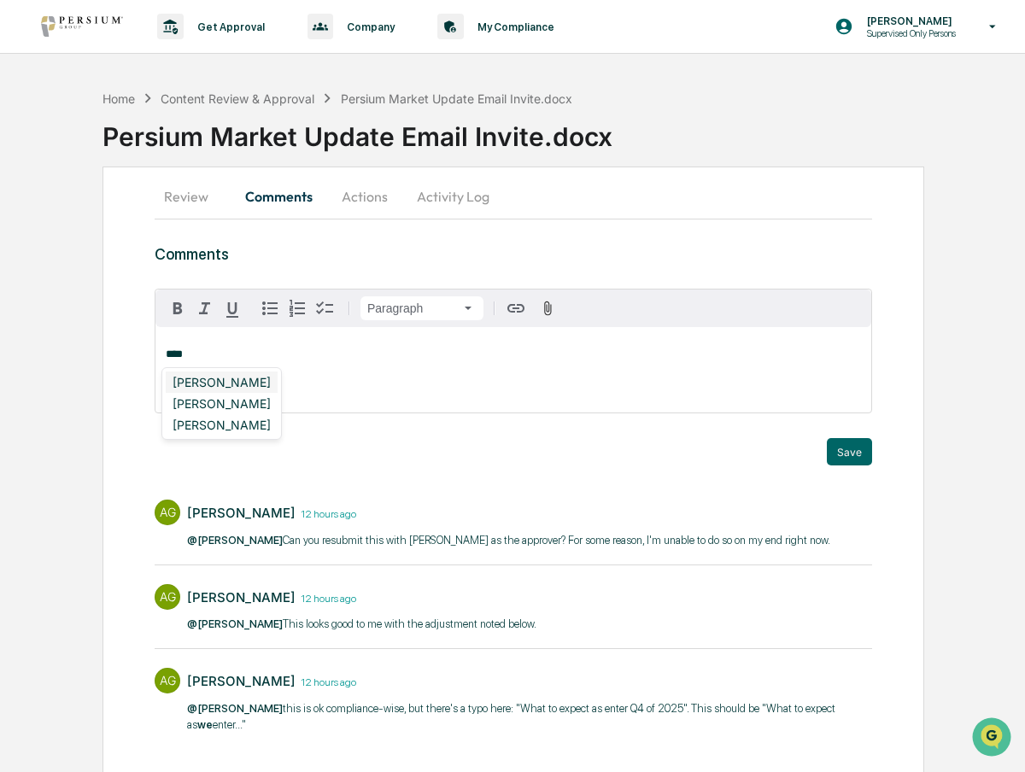
click at [249, 377] on div "[PERSON_NAME]" at bounding box center [222, 381] width 112 height 21
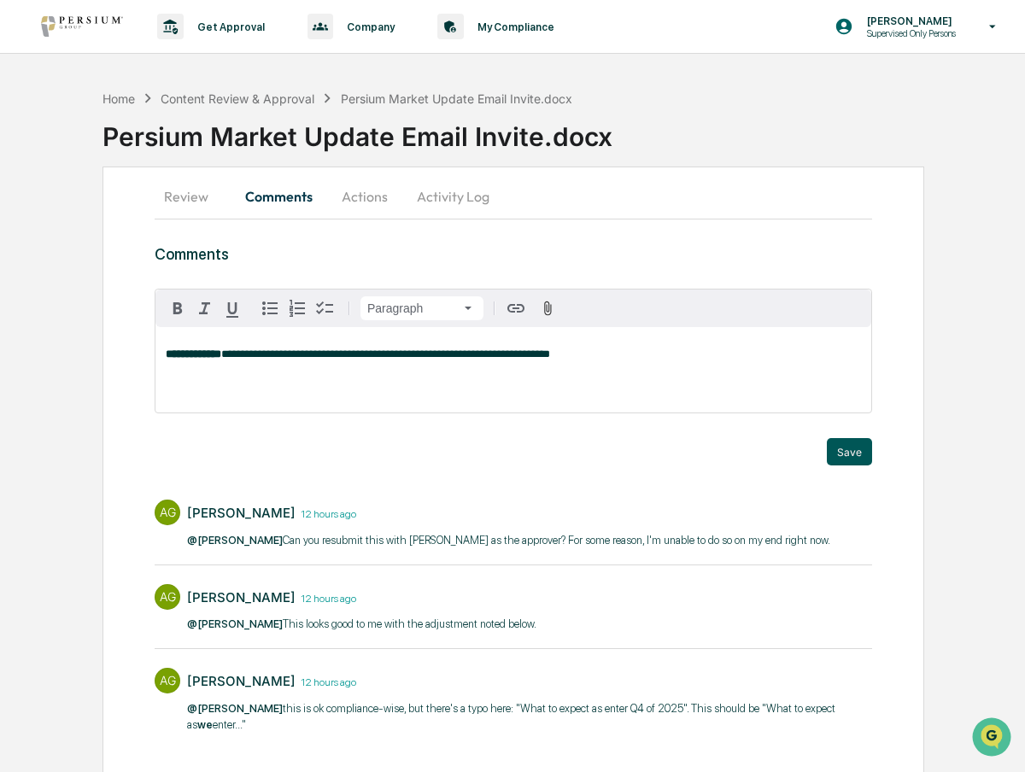
click at [845, 455] on button "Save" at bounding box center [849, 451] width 45 height 27
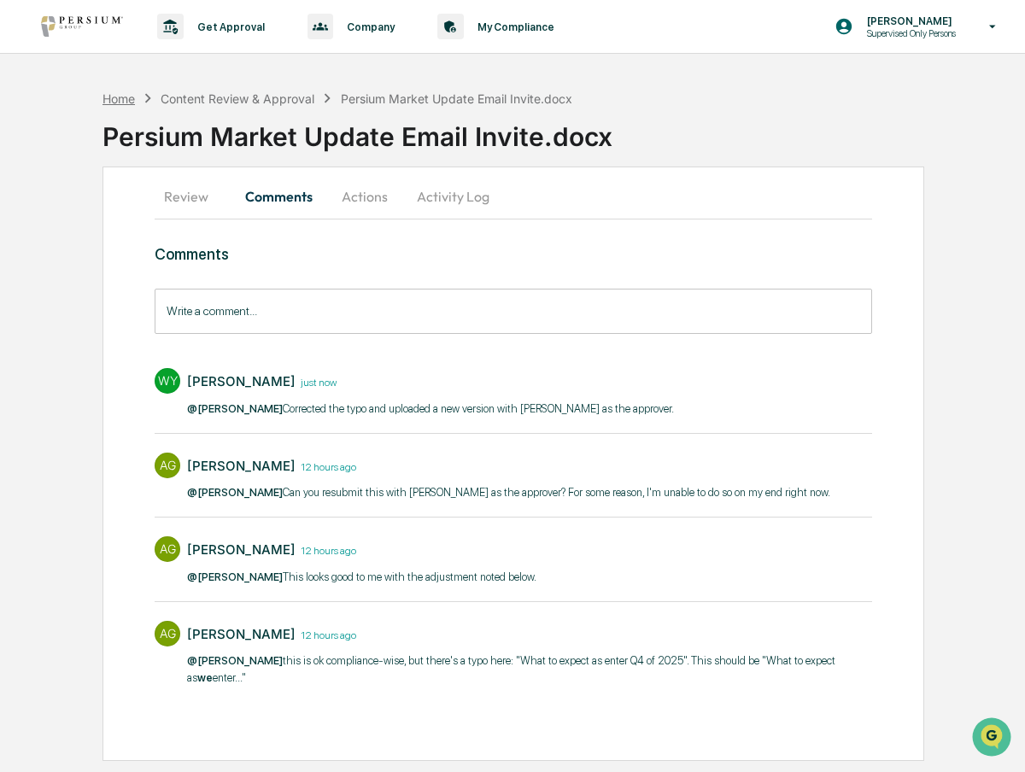
click at [125, 95] on div "Home" at bounding box center [118, 98] width 32 height 15
